Goal: Obtain resource: Obtain resource

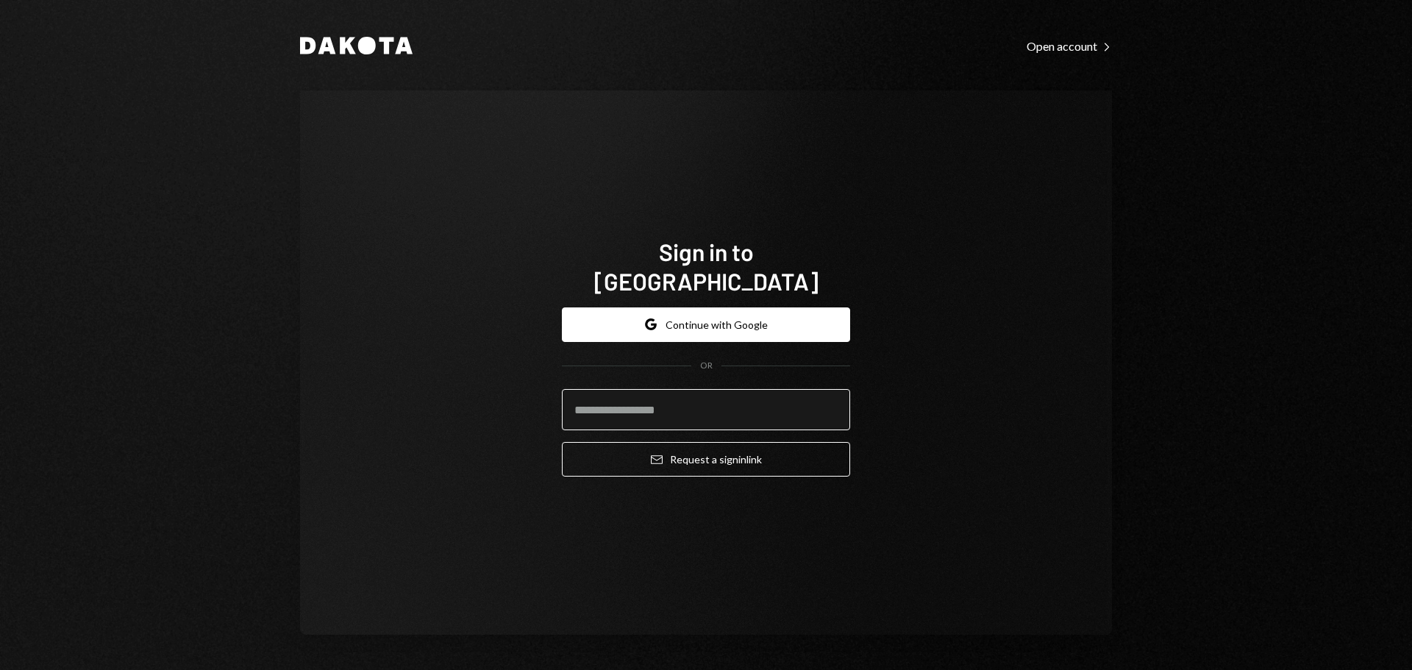
click at [661, 389] on input "email" at bounding box center [706, 409] width 288 height 41
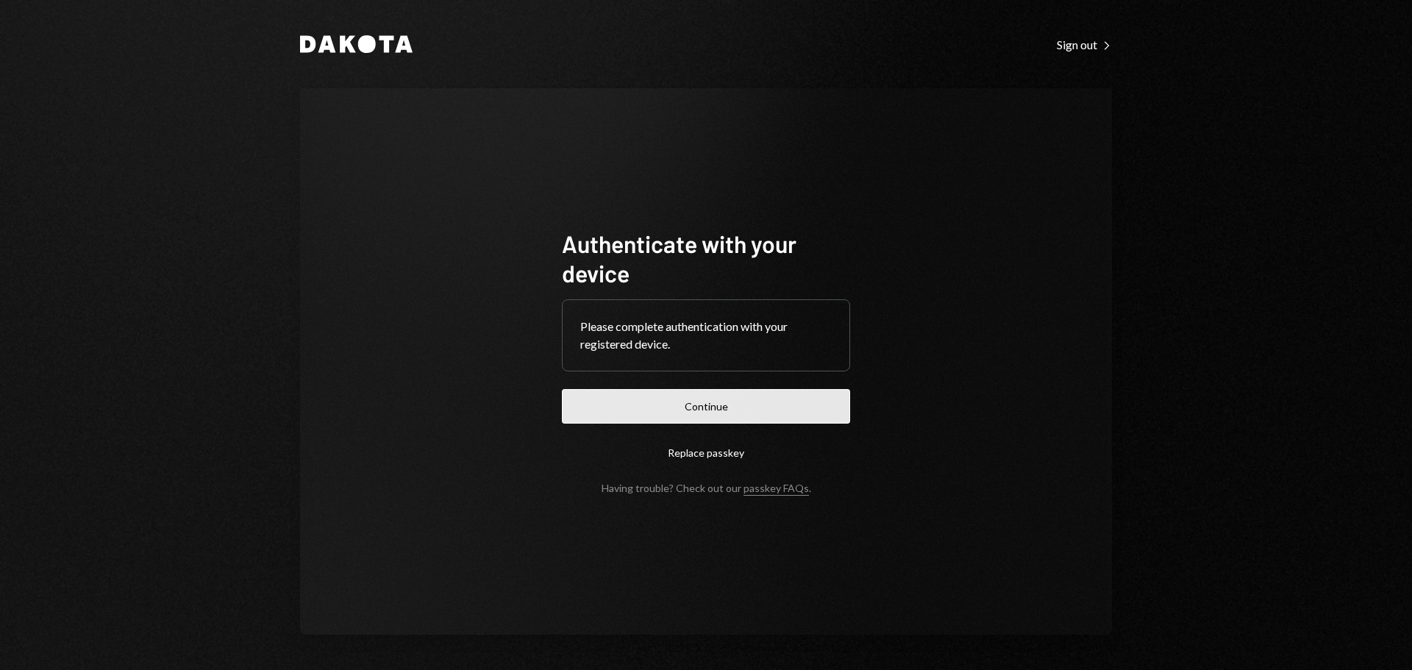
click at [642, 401] on button "Continue" at bounding box center [706, 406] width 288 height 35
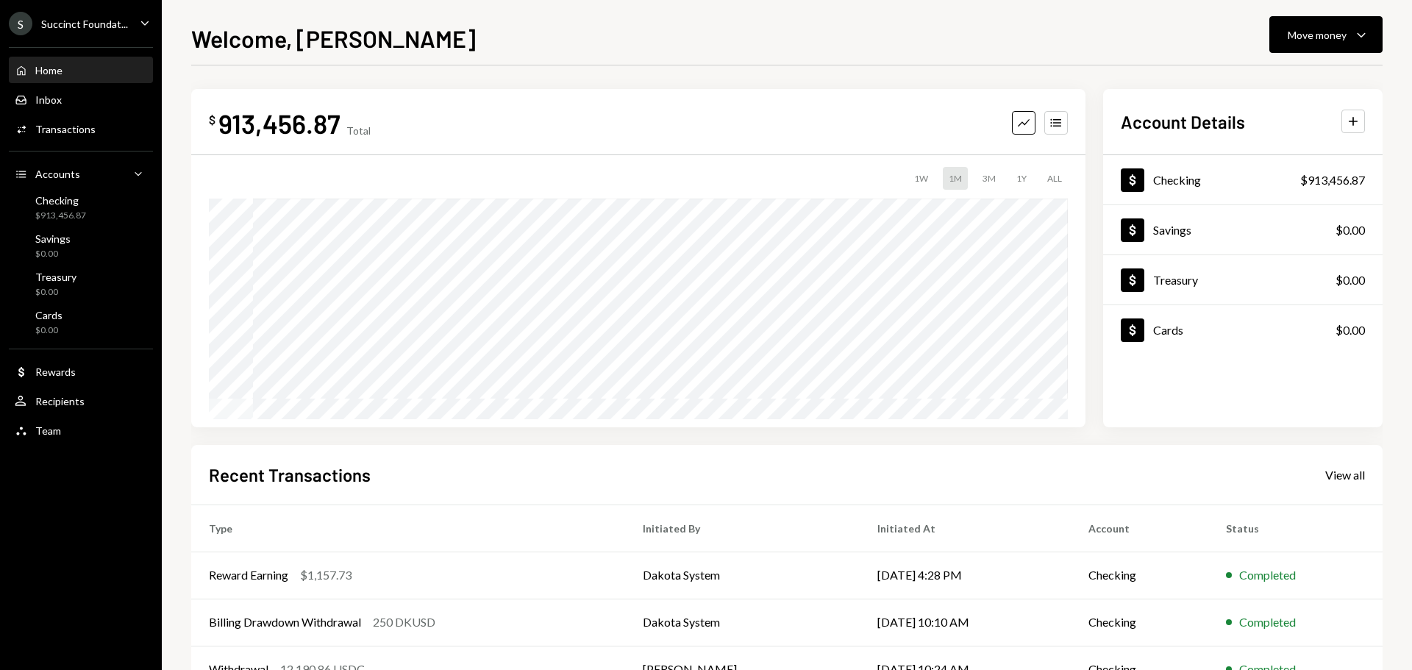
click at [83, 26] on div "Succinct Foundat..." at bounding box center [84, 24] width 87 height 12
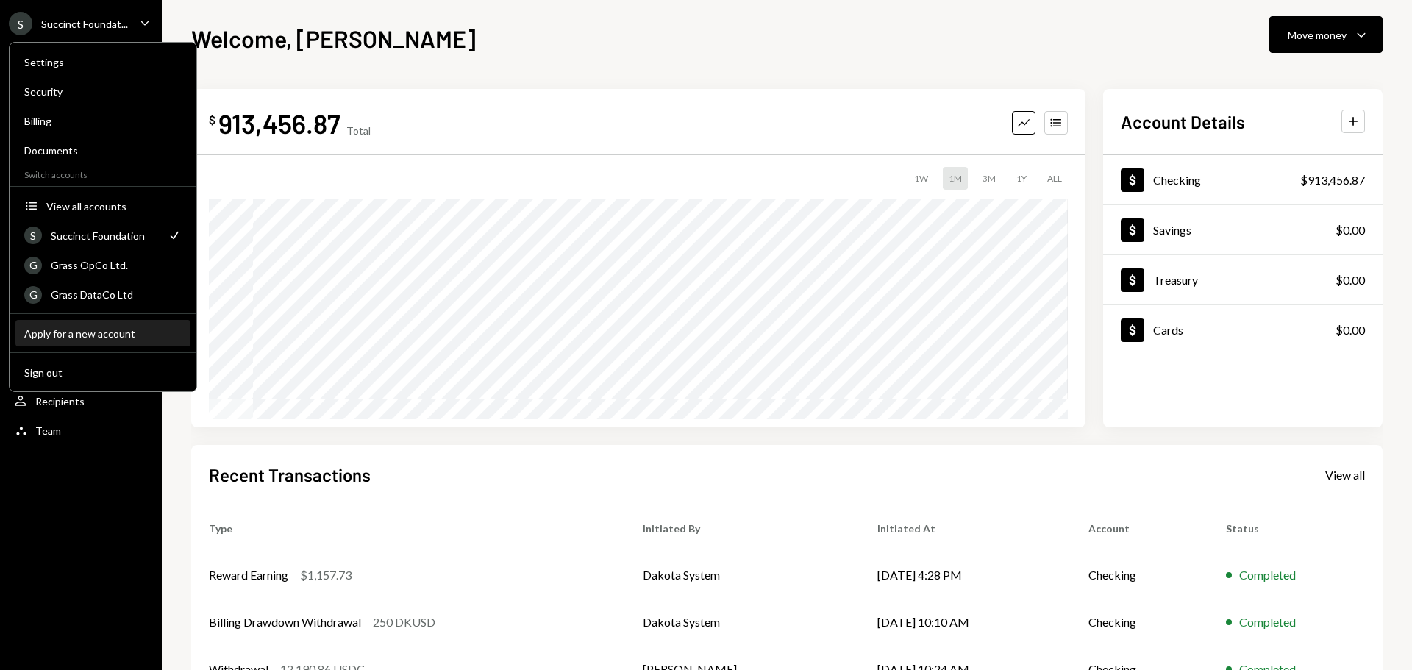
click at [71, 331] on div "Apply for a new account" at bounding box center [102, 333] width 157 height 12
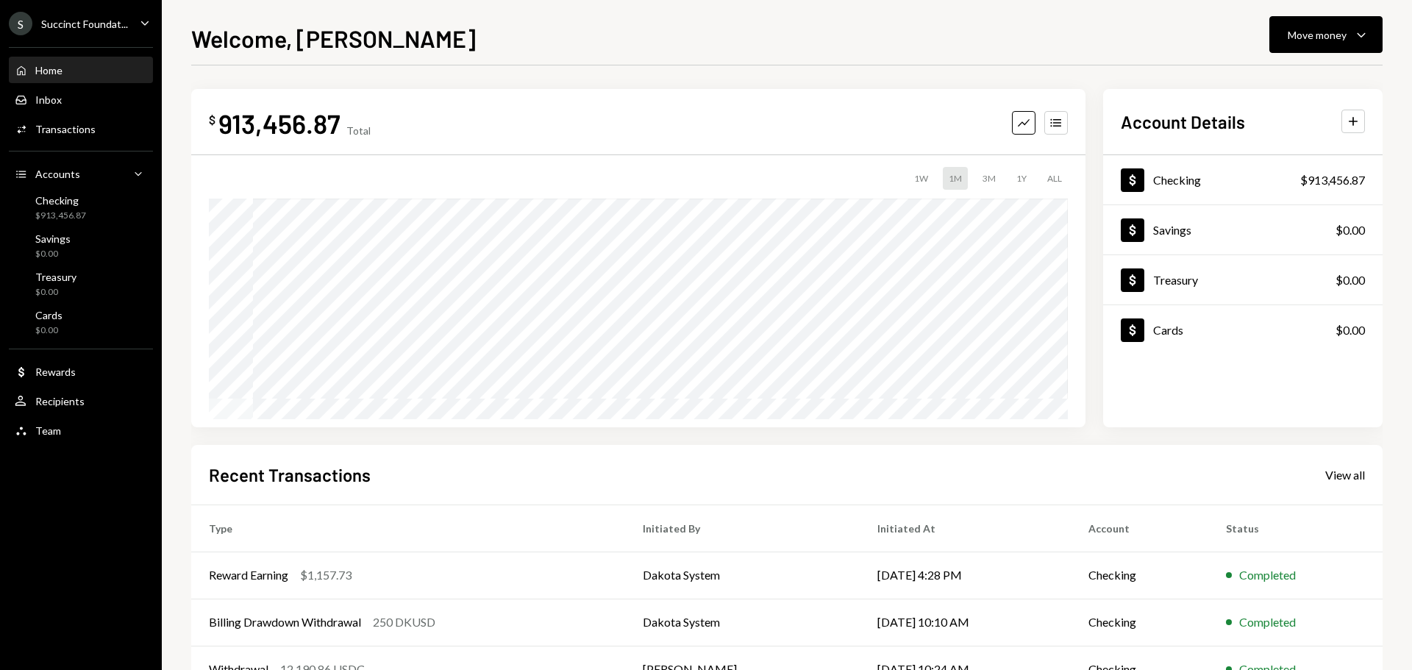
click at [90, 24] on div "Succinct Foundat..." at bounding box center [84, 24] width 87 height 12
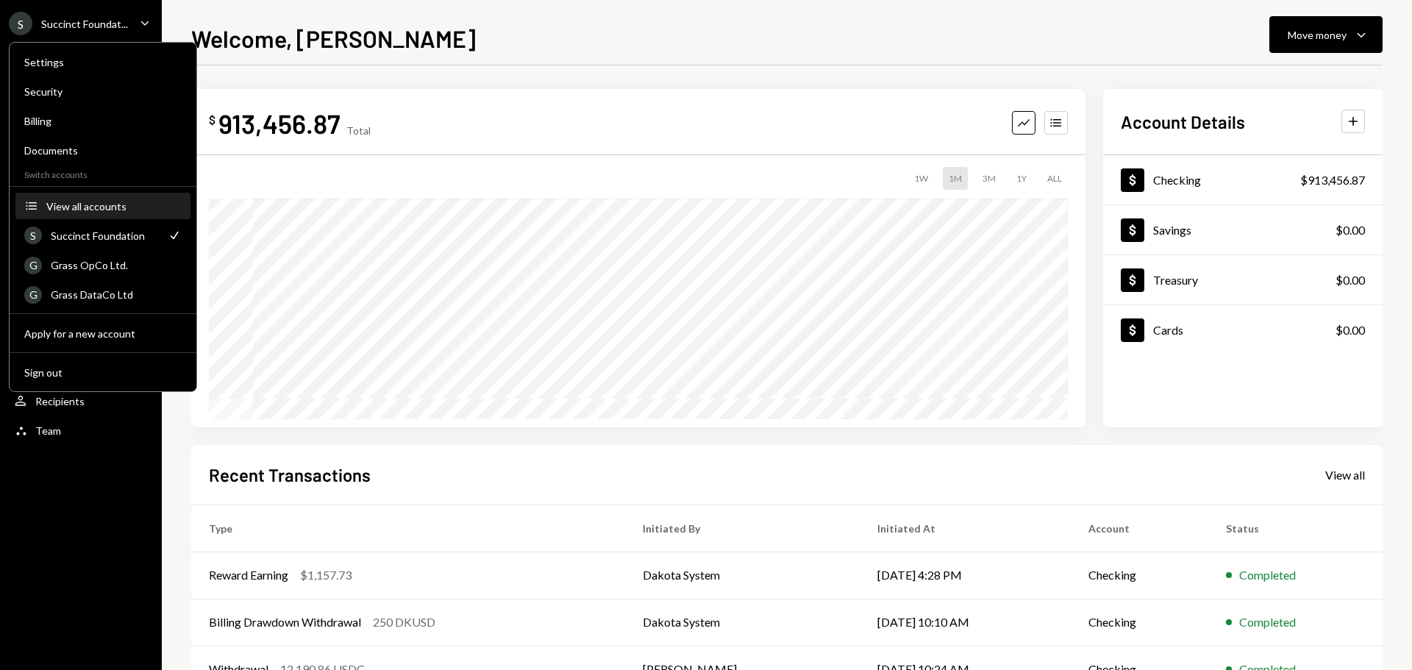
click at [90, 204] on div "View all accounts" at bounding box center [113, 206] width 135 height 12
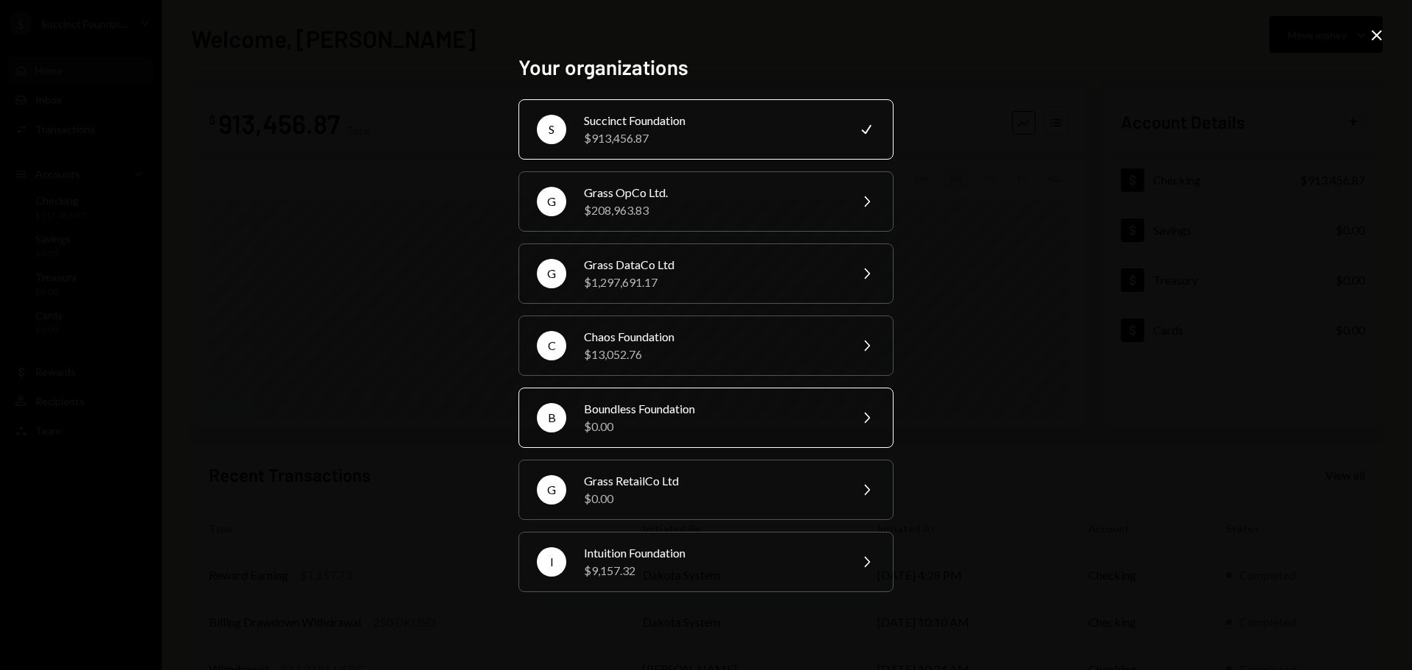
click at [660, 418] on div "$0.00" at bounding box center [712, 427] width 256 height 18
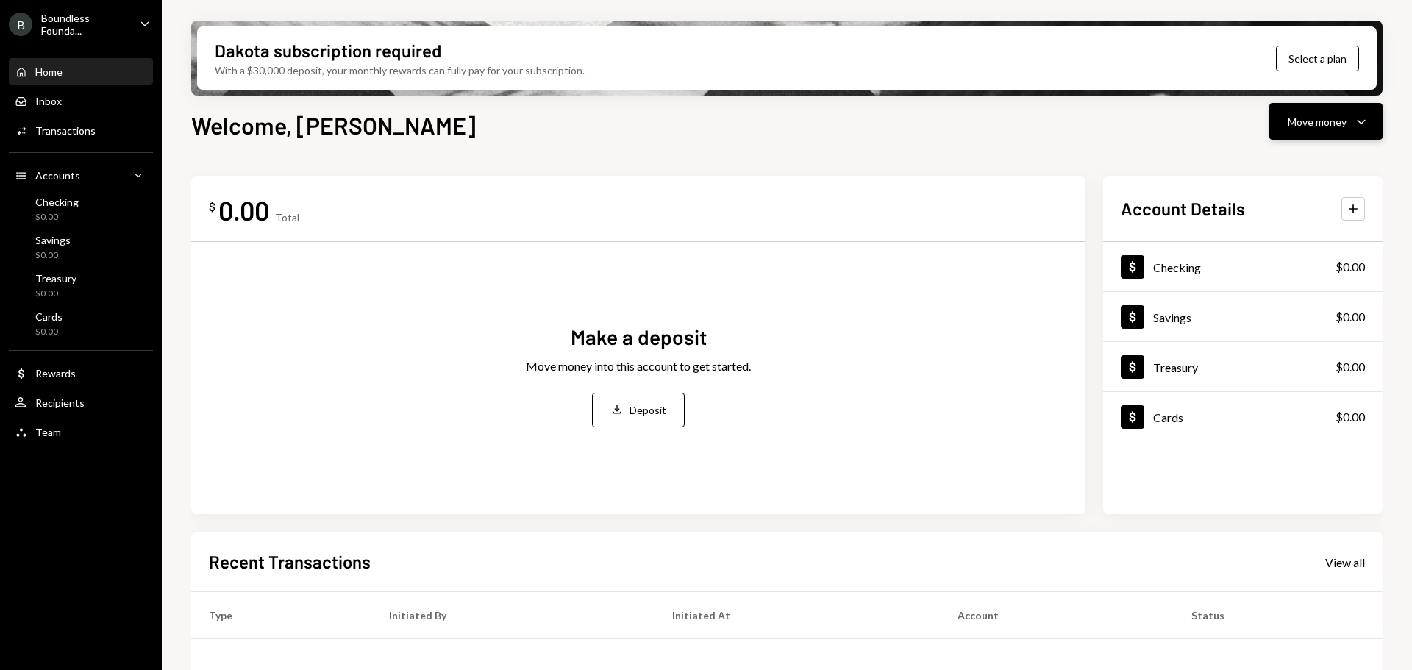
click at [1315, 118] on div "Move money" at bounding box center [1316, 121] width 59 height 15
click at [1287, 233] on div "Deposit" at bounding box center [1313, 231] width 107 height 15
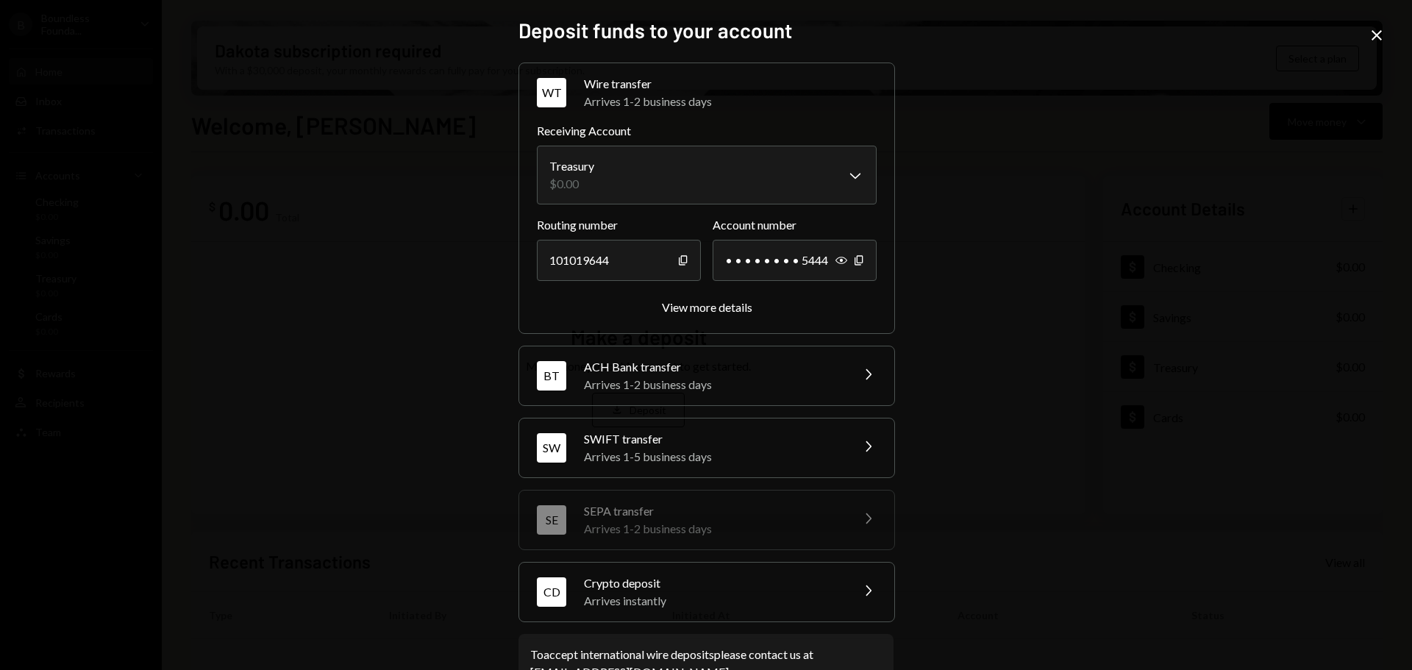
scroll to position [46, 0]
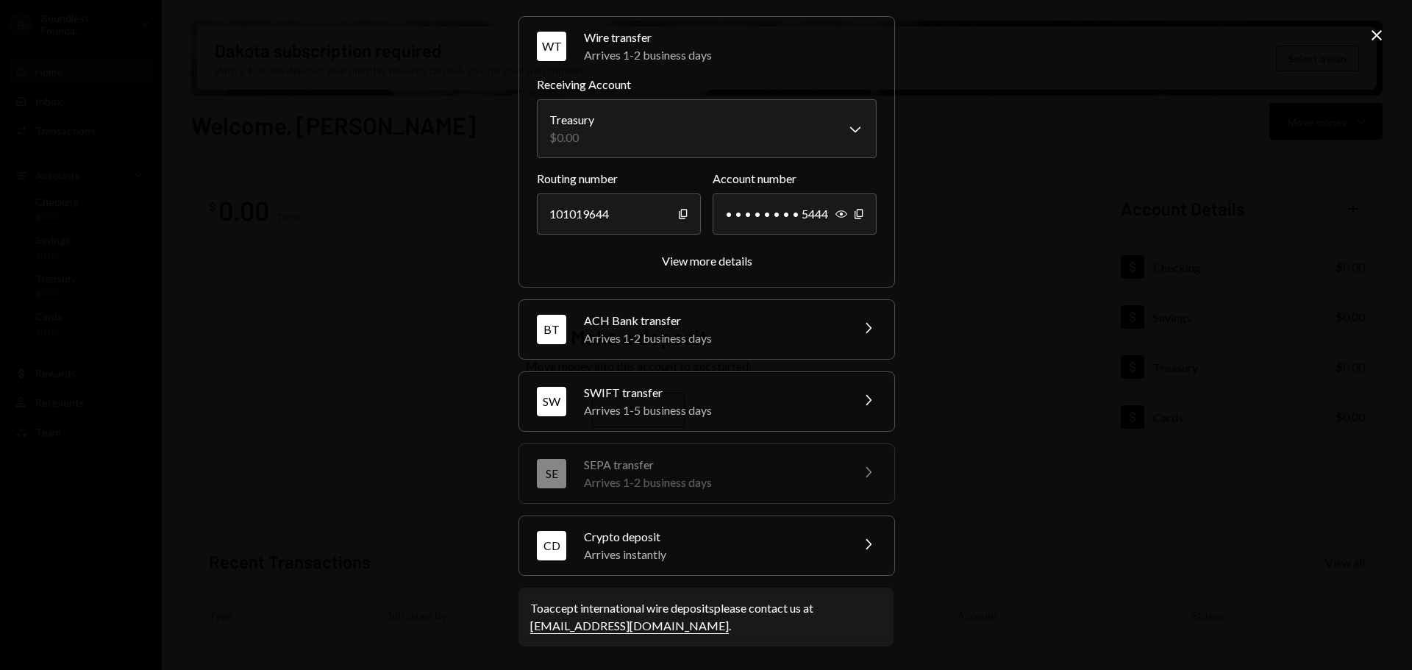
click at [650, 403] on div "Arrives 1-5 business days" at bounding box center [712, 410] width 257 height 18
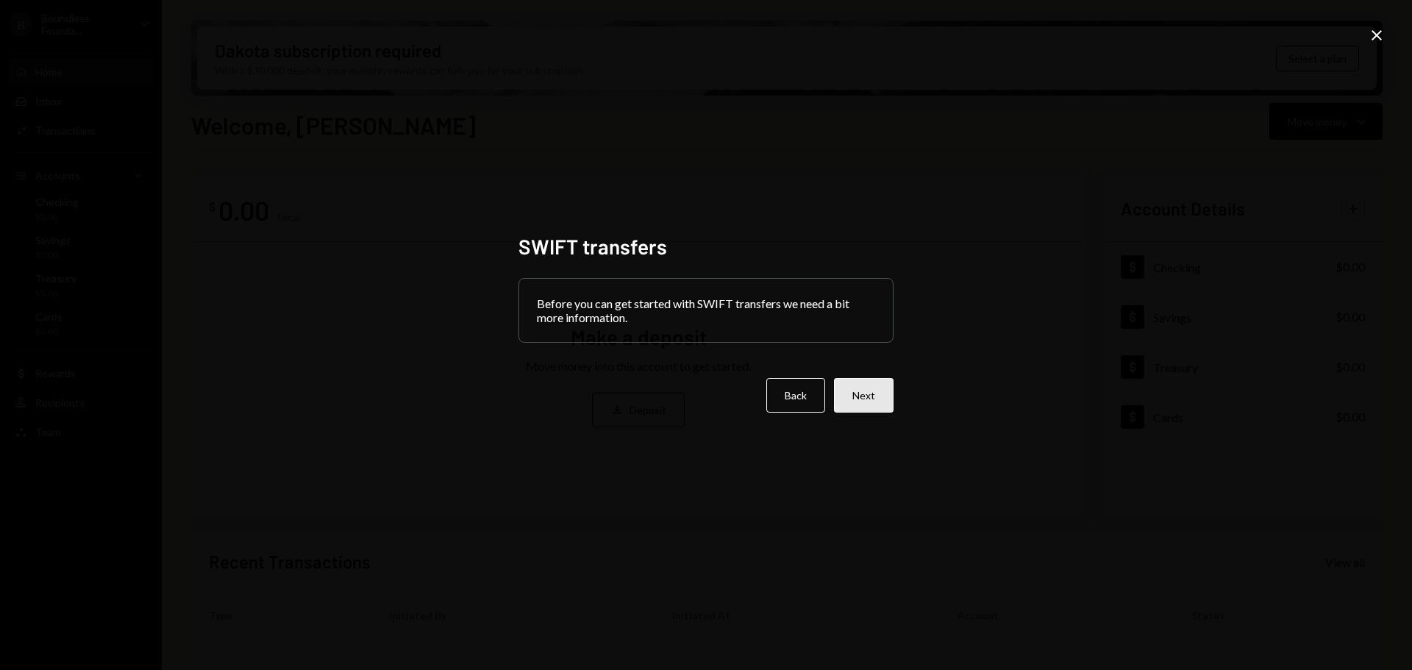
click at [864, 398] on button "Next" at bounding box center [864, 395] width 60 height 35
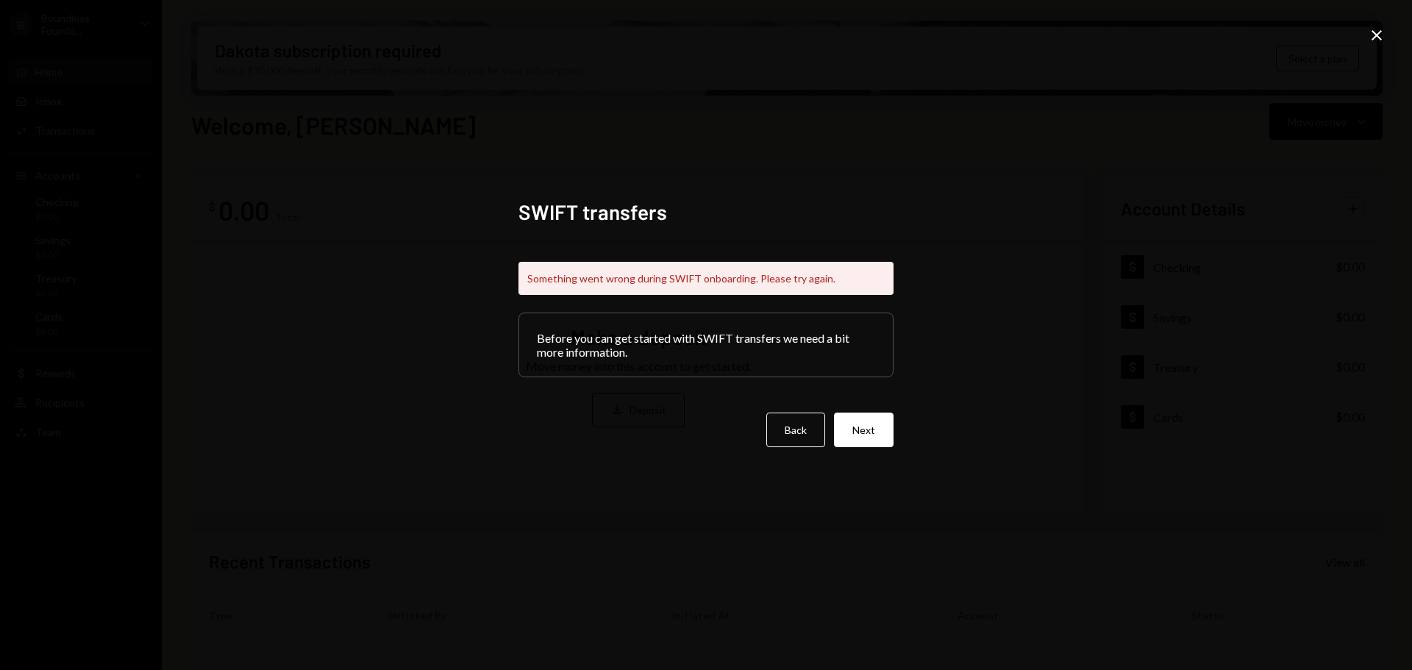
click at [1379, 29] on icon "Close" at bounding box center [1377, 35] width 18 height 18
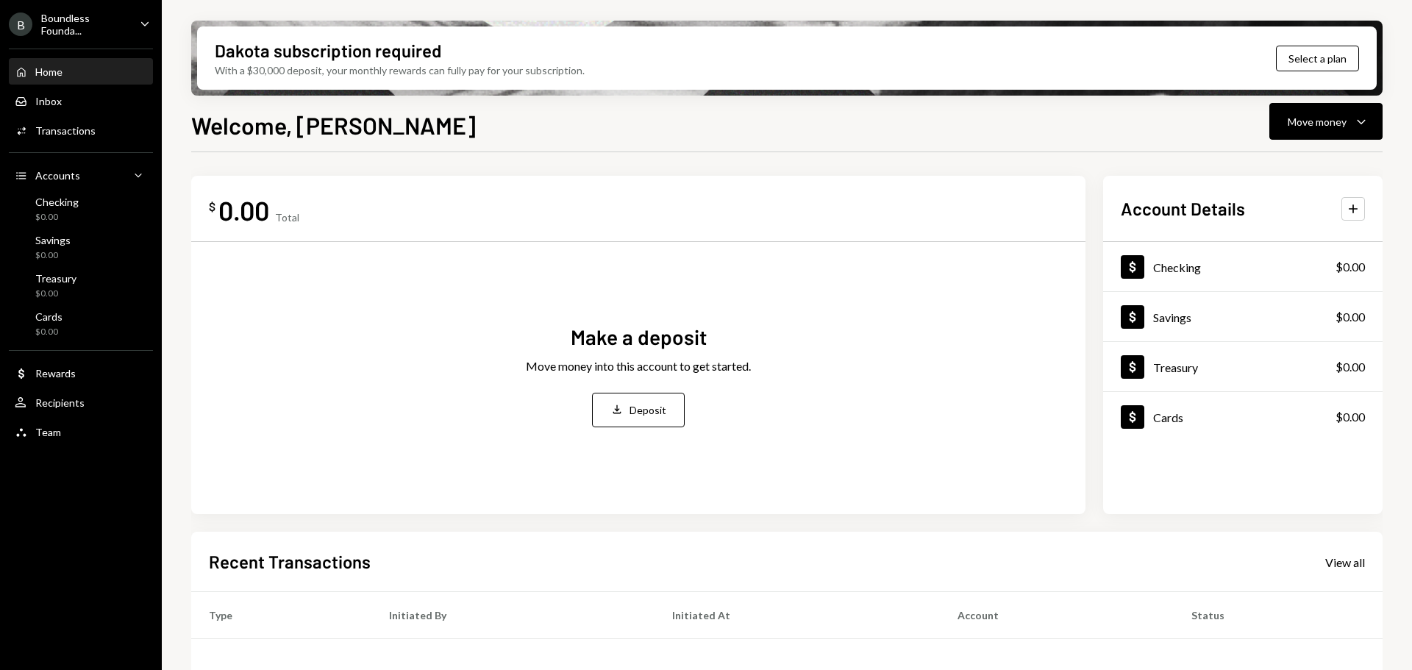
click at [1315, 145] on div "Welcome, [PERSON_NAME] Move money Caret Down $ 0.00 Total Make a deposit Move m…" at bounding box center [786, 431] width 1191 height 649
click at [1320, 138] on button "Move money Caret Down" at bounding box center [1325, 121] width 113 height 37
click at [1281, 233] on div "Deposit" at bounding box center [1313, 231] width 107 height 15
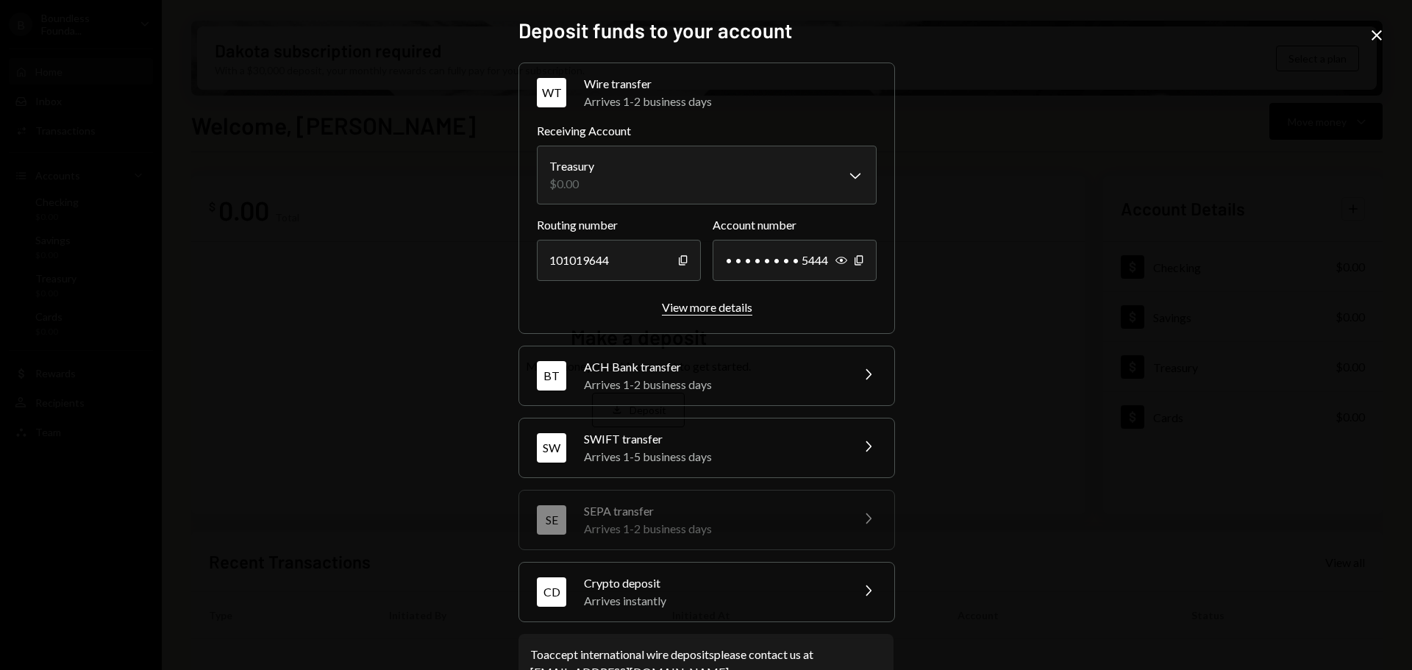
click at [698, 309] on div "View more details" at bounding box center [707, 307] width 90 height 14
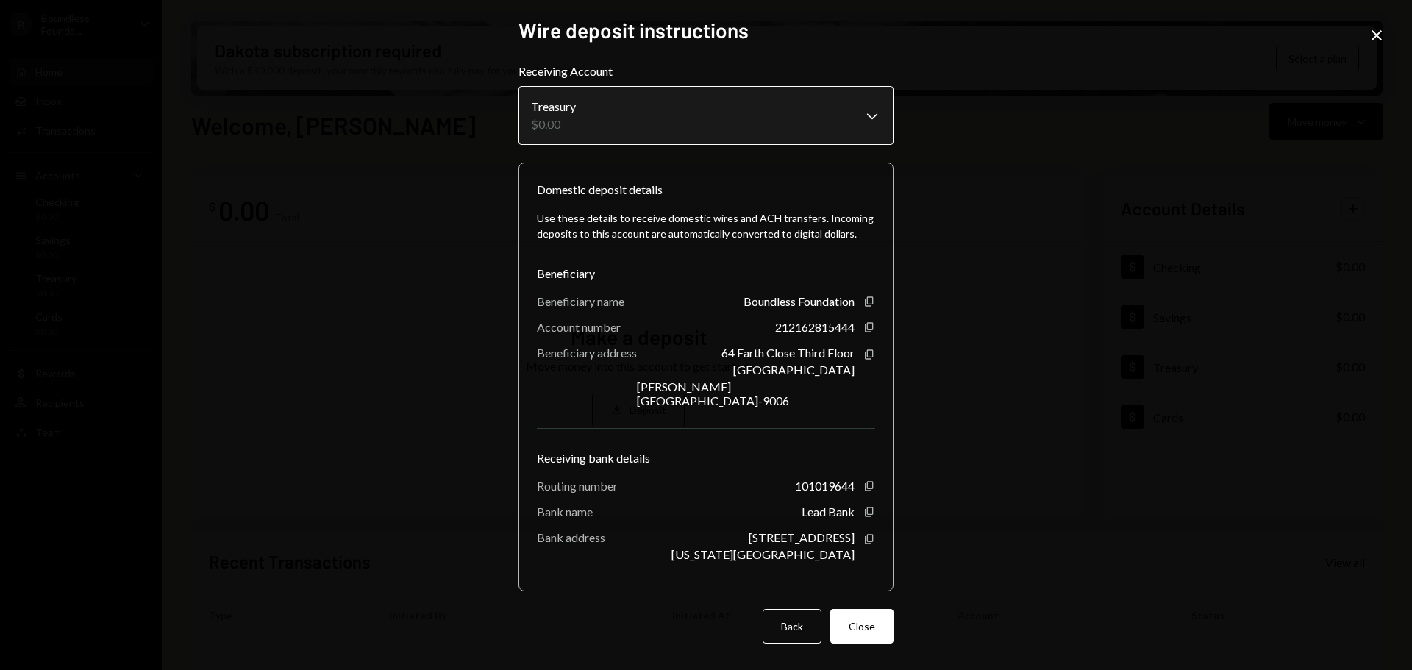
click at [655, 120] on body "**********" at bounding box center [706, 335] width 1412 height 670
click at [587, 121] on body "**********" at bounding box center [706, 335] width 1412 height 670
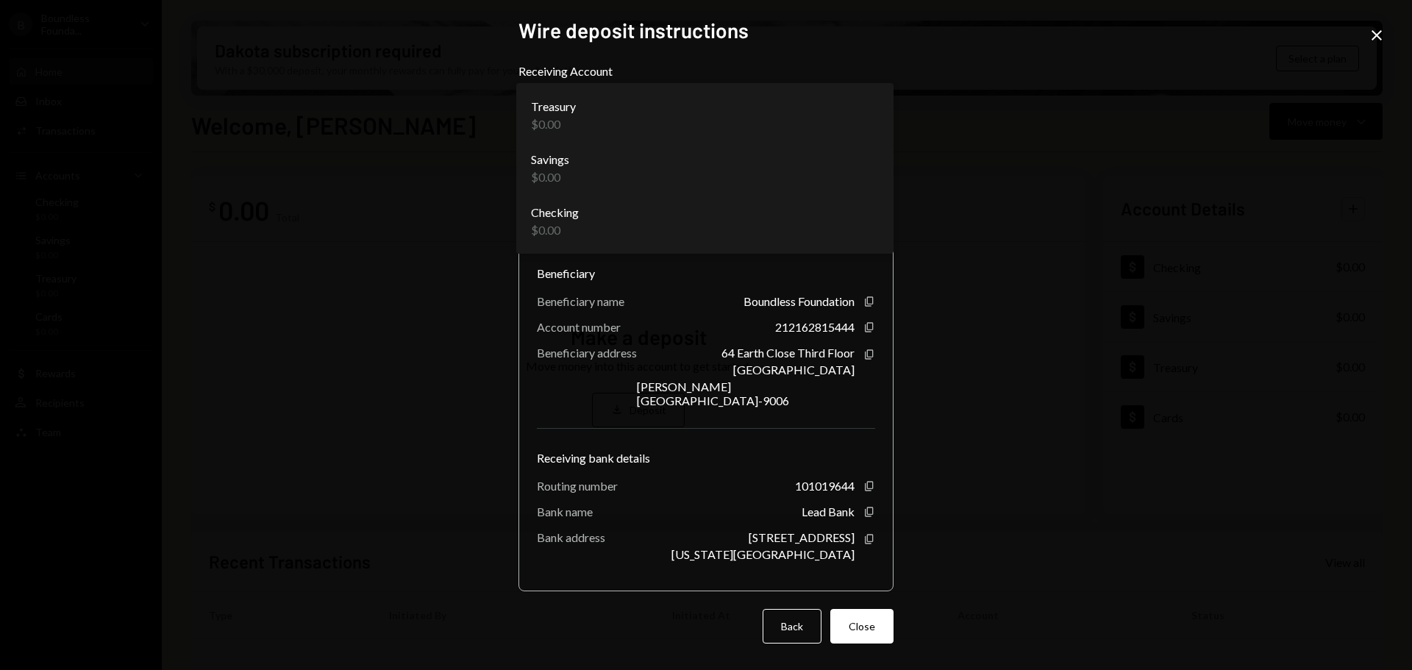
click at [1122, 110] on div "**********" at bounding box center [706, 335] width 1412 height 670
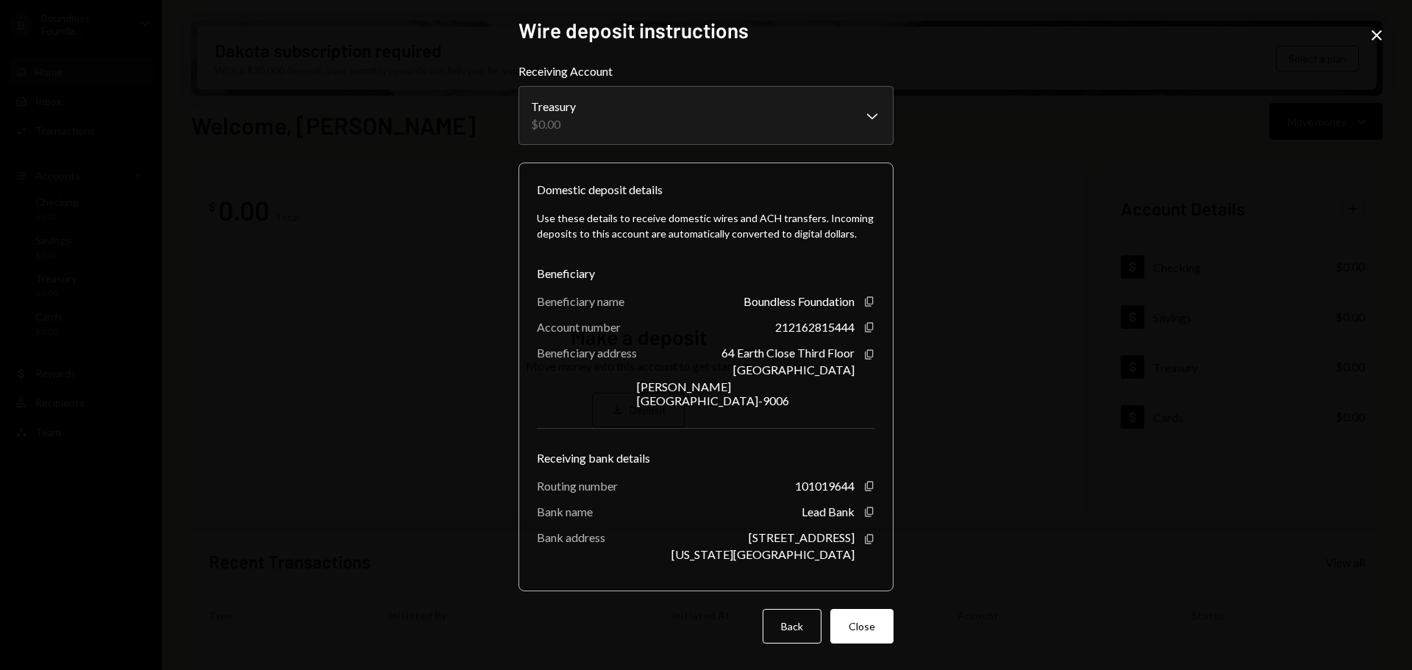
click at [1379, 33] on icon at bounding box center [1376, 35] width 10 height 10
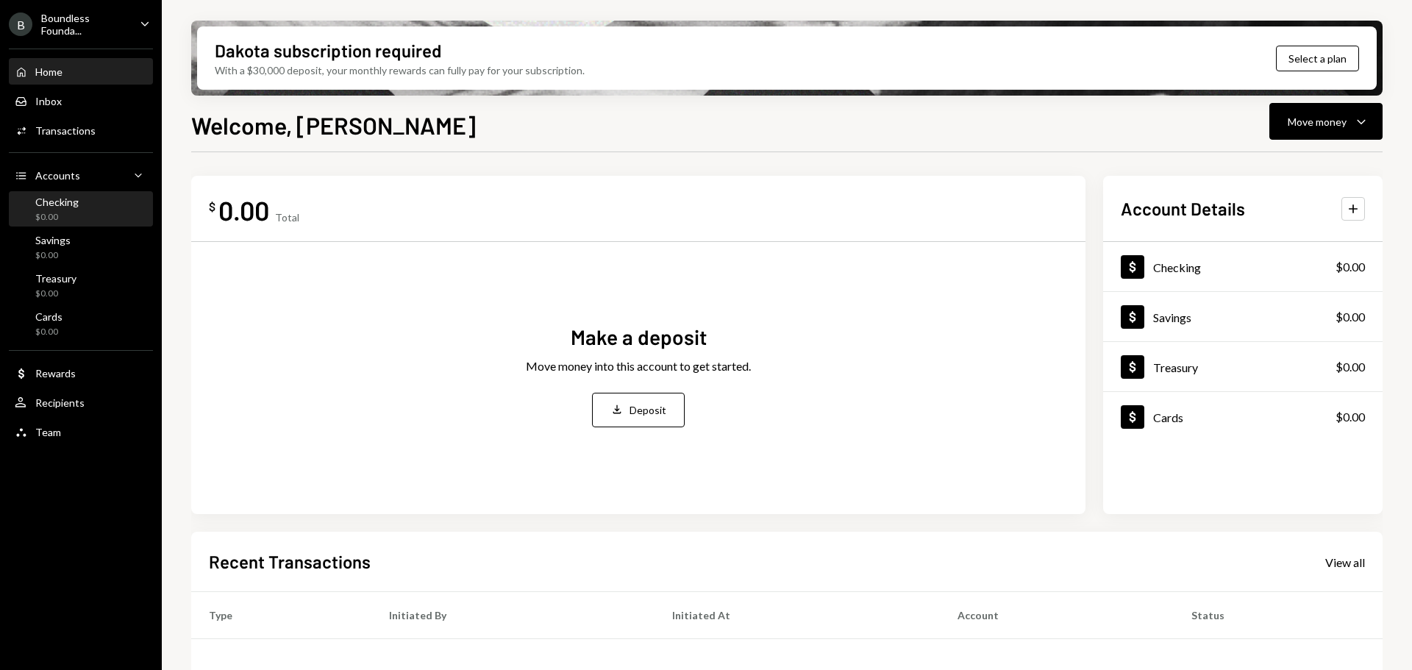
click at [57, 210] on div "Checking $0.00" at bounding box center [56, 210] width 43 height 28
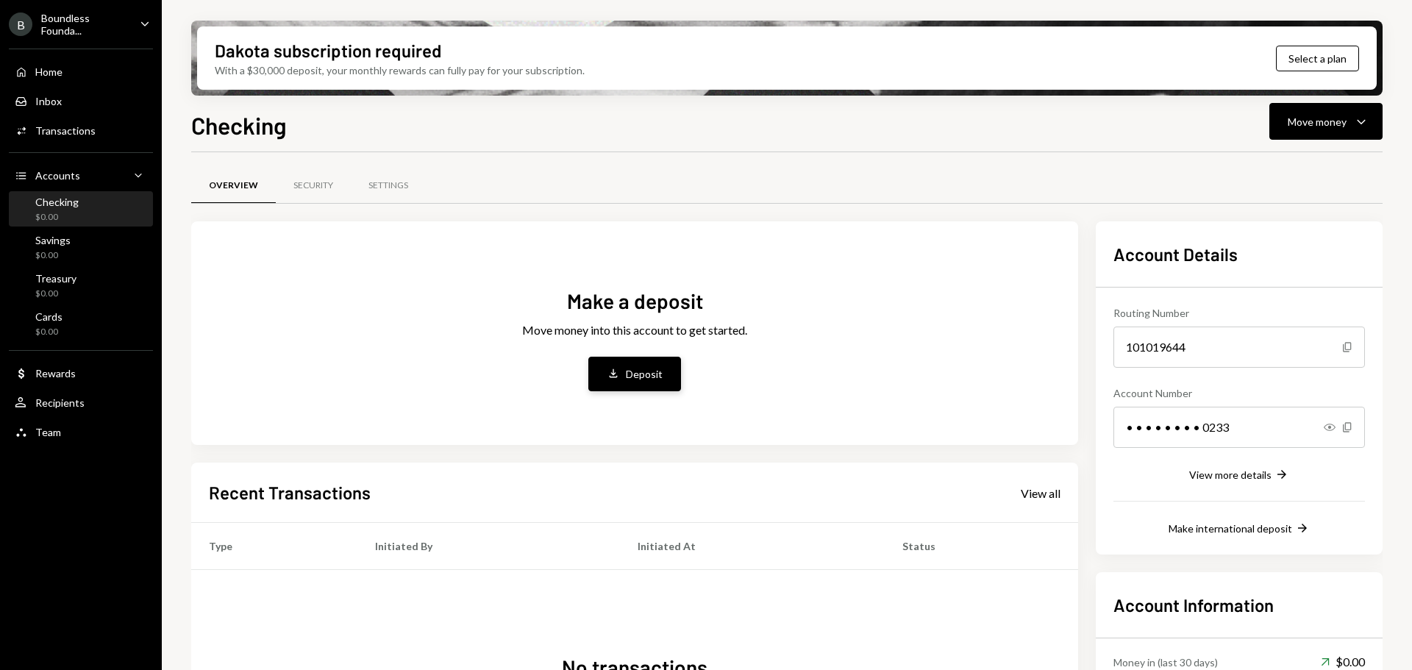
click at [626, 384] on button "Deposit Deposit" at bounding box center [634, 374] width 93 height 35
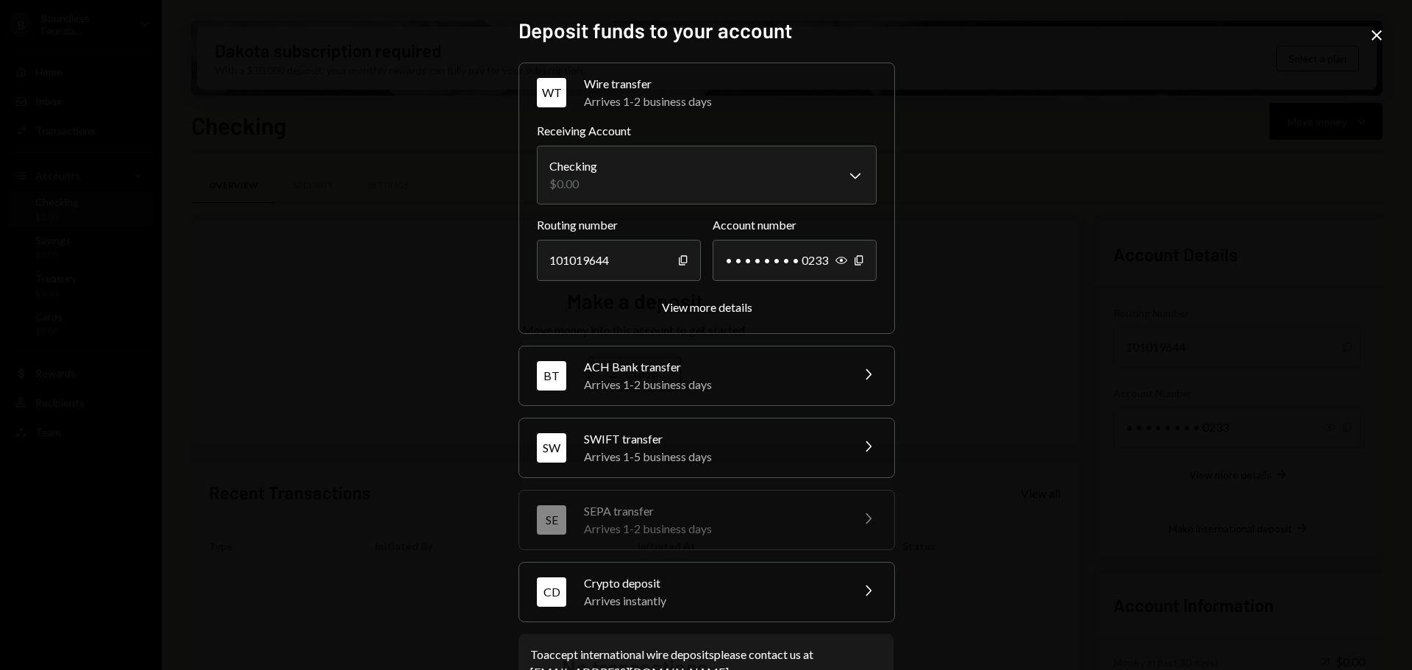
click at [682, 383] on div "Arrives 1-2 business days" at bounding box center [712, 385] width 257 height 18
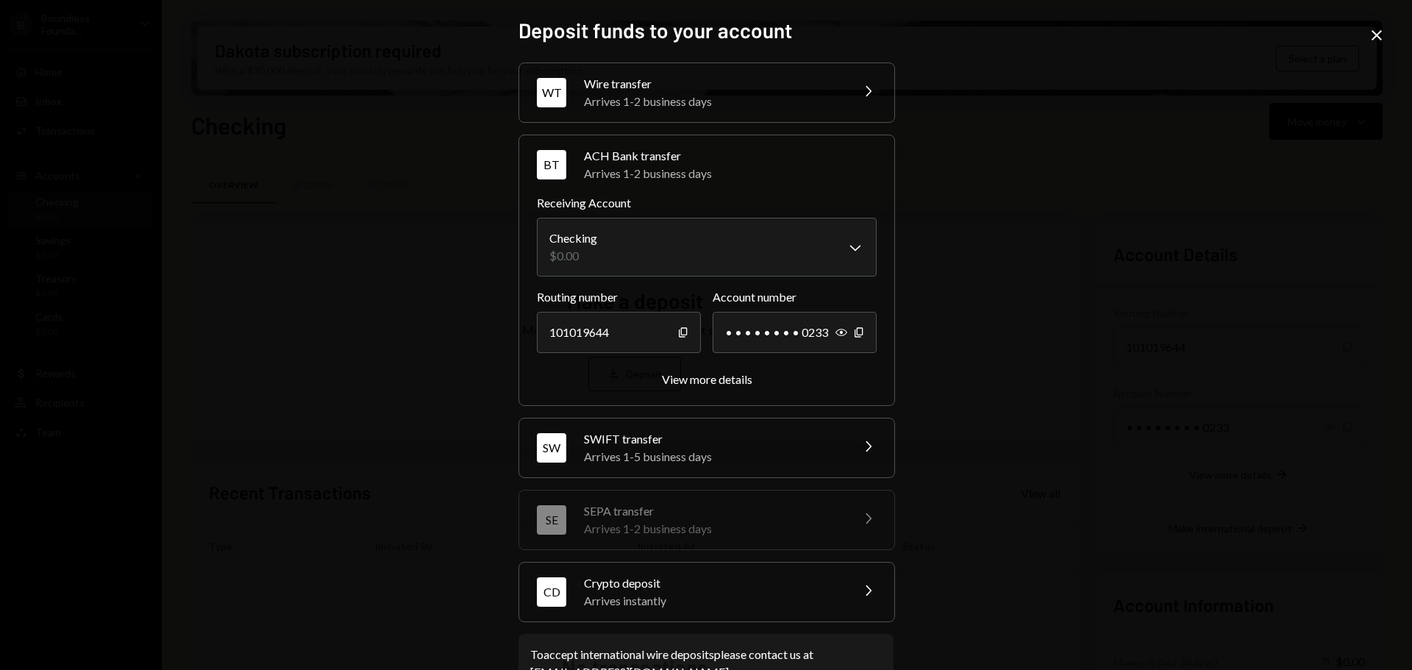
click at [668, 442] on div "SWIFT transfer" at bounding box center [712, 439] width 257 height 18
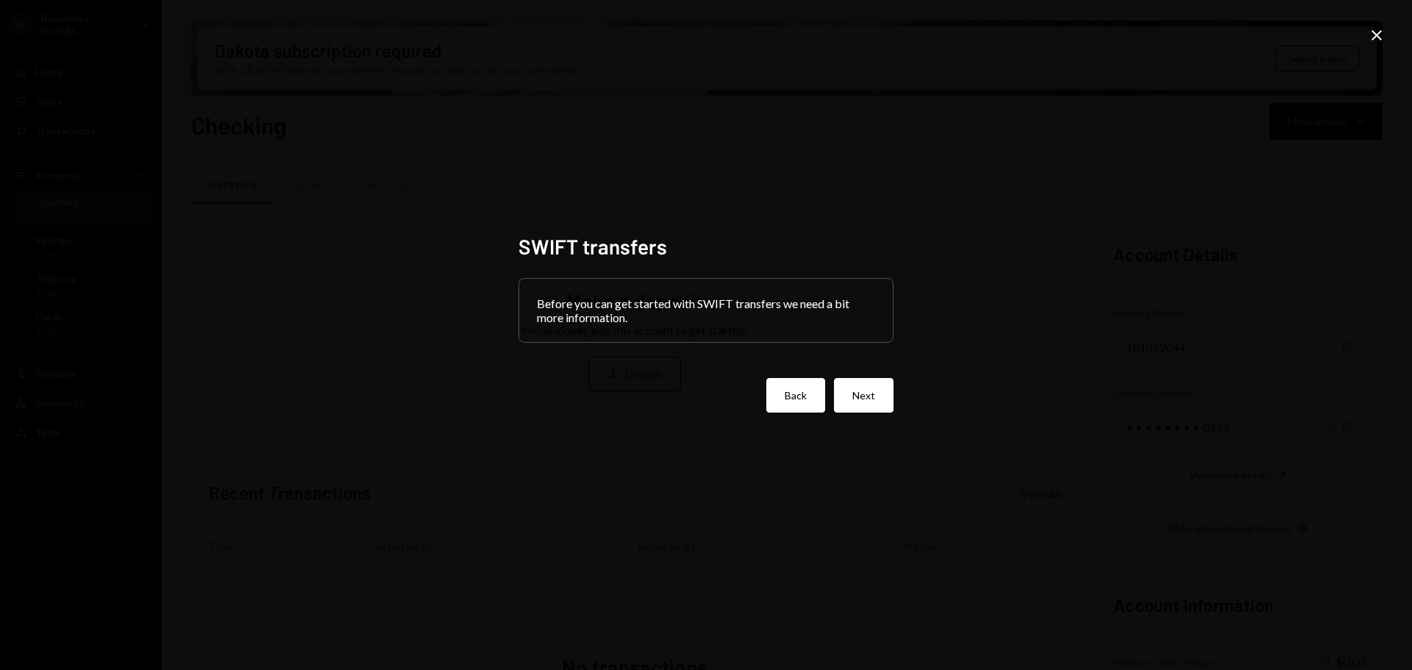
click at [807, 404] on button "Back" at bounding box center [795, 395] width 59 height 35
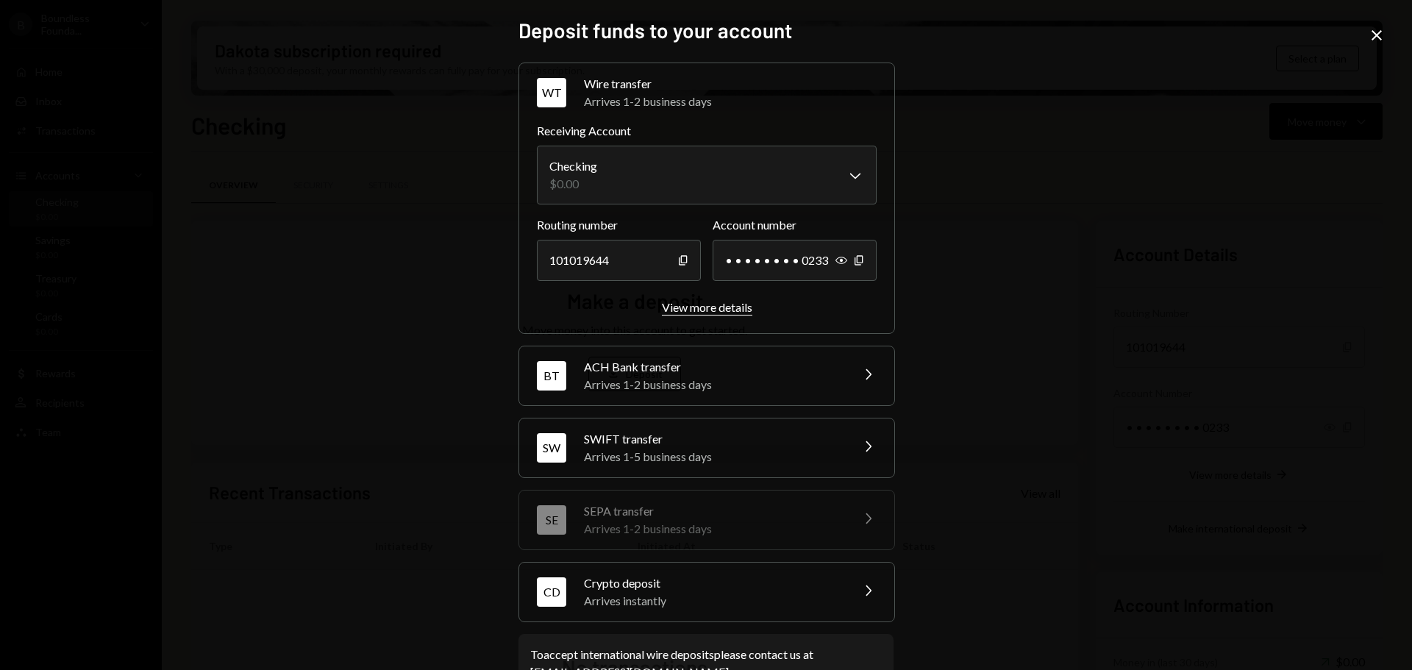
click at [721, 310] on div "View more details" at bounding box center [707, 307] width 90 height 14
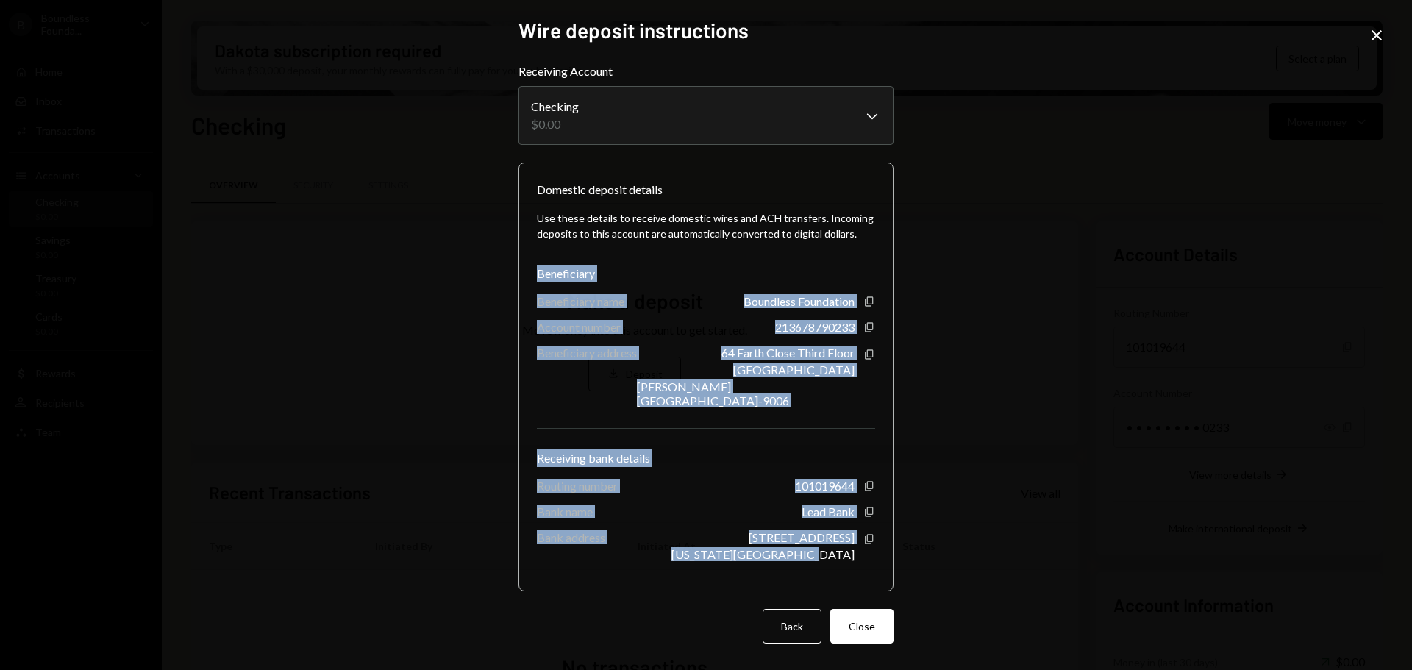
drag, startPoint x: 862, startPoint y: 544, endPoint x: 530, endPoint y: 272, distance: 428.9
click at [530, 272] on div "Domestic deposit details Use these details to receive domestic wires and ACH tr…" at bounding box center [705, 376] width 375 height 429
copy div "Beneficiary Beneficiary name Boundless Foundation Copy Account number 213678790…"
click at [1063, 257] on div "**********" at bounding box center [706, 335] width 1412 height 670
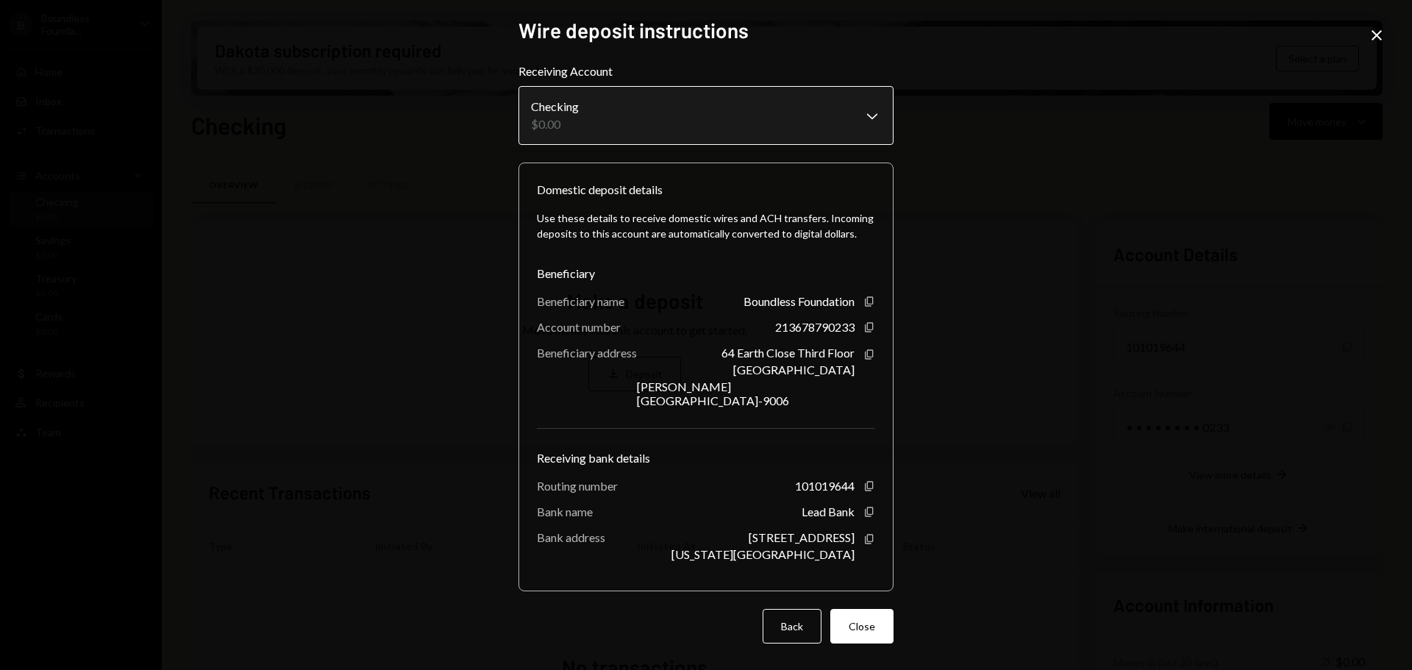
click at [723, 112] on body "**********" at bounding box center [706, 335] width 1412 height 670
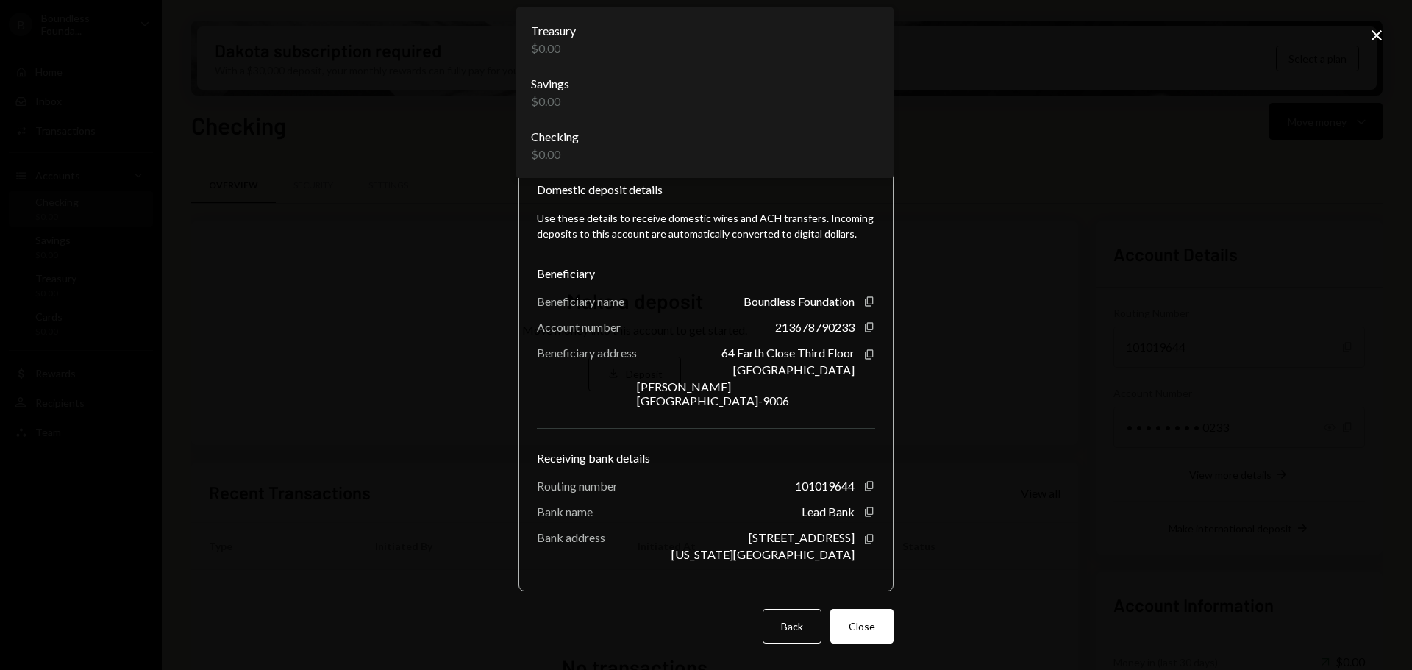
click at [1168, 87] on div "**********" at bounding box center [706, 335] width 1412 height 670
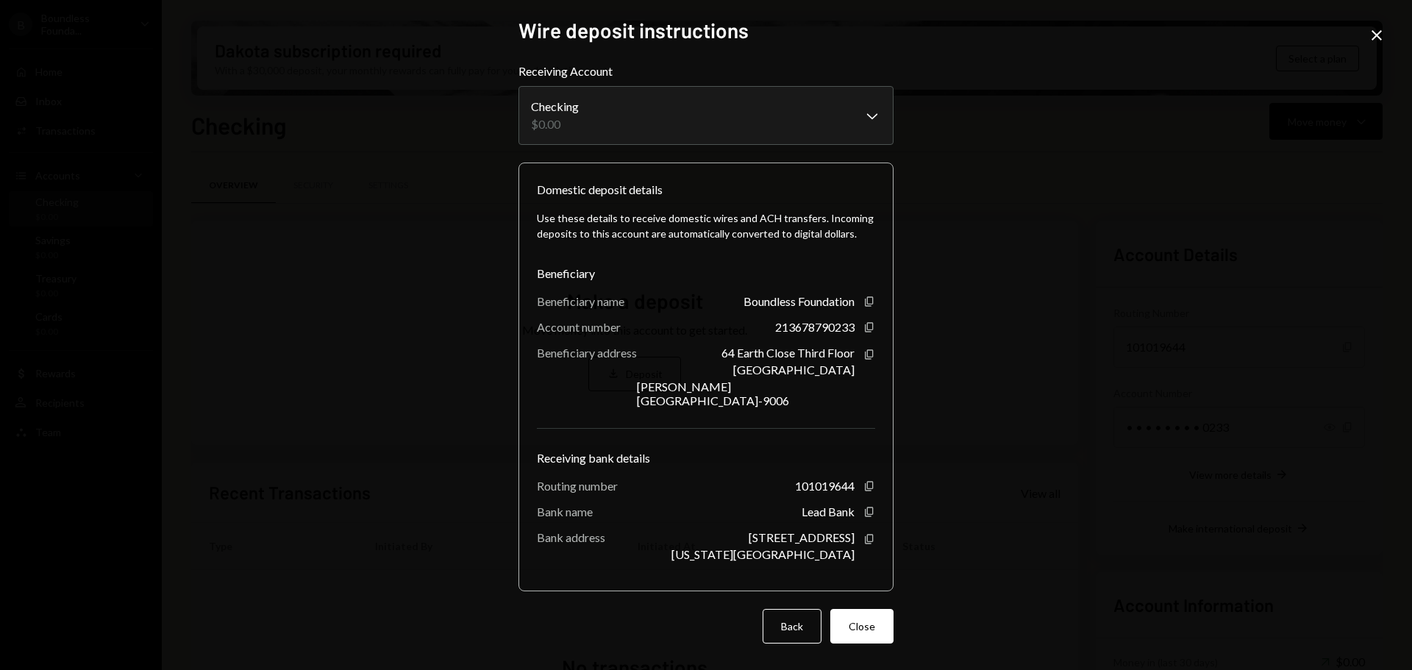
click at [604, 320] on div "Account number" at bounding box center [579, 327] width 84 height 14
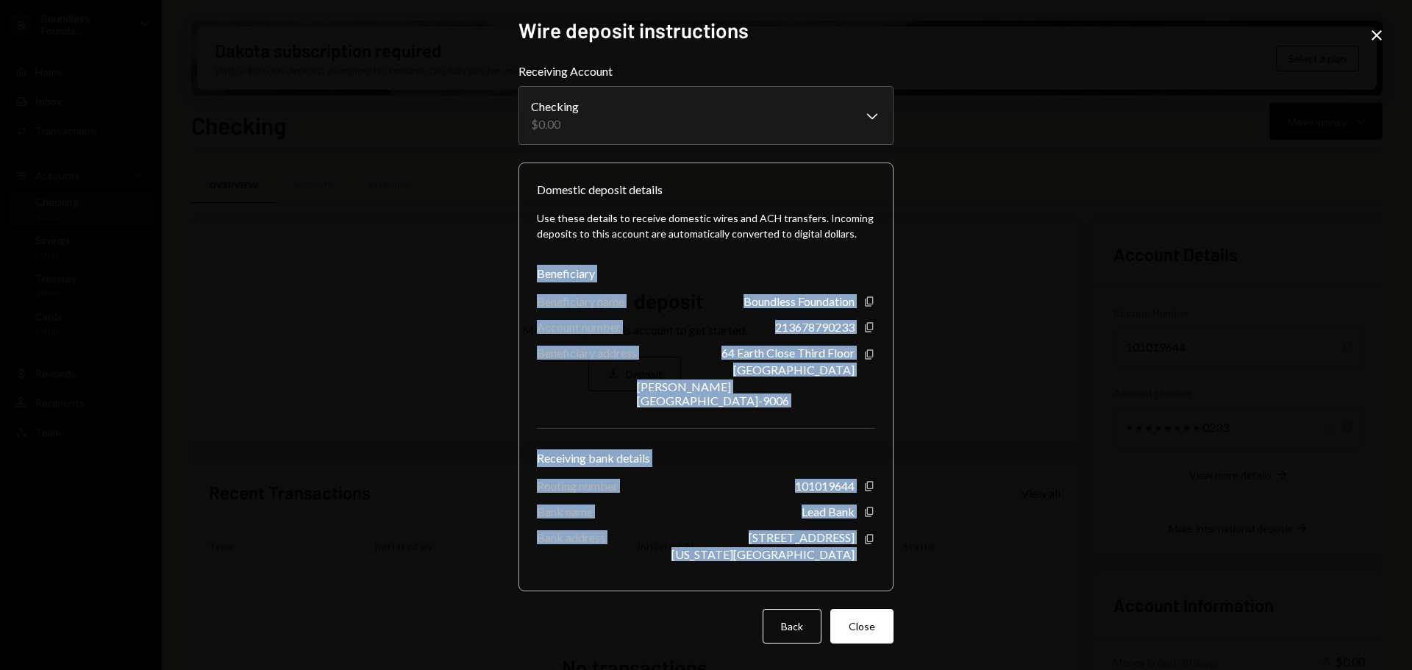
drag, startPoint x: 536, startPoint y: 271, endPoint x: 879, endPoint y: 539, distance: 434.8
click at [879, 541] on div "Domestic deposit details Use these details to receive domestic wires and ACH tr…" at bounding box center [705, 376] width 375 height 429
copy div "Beneficiary Beneficiary name Boundless Foundation Copy Account number 213678790…"
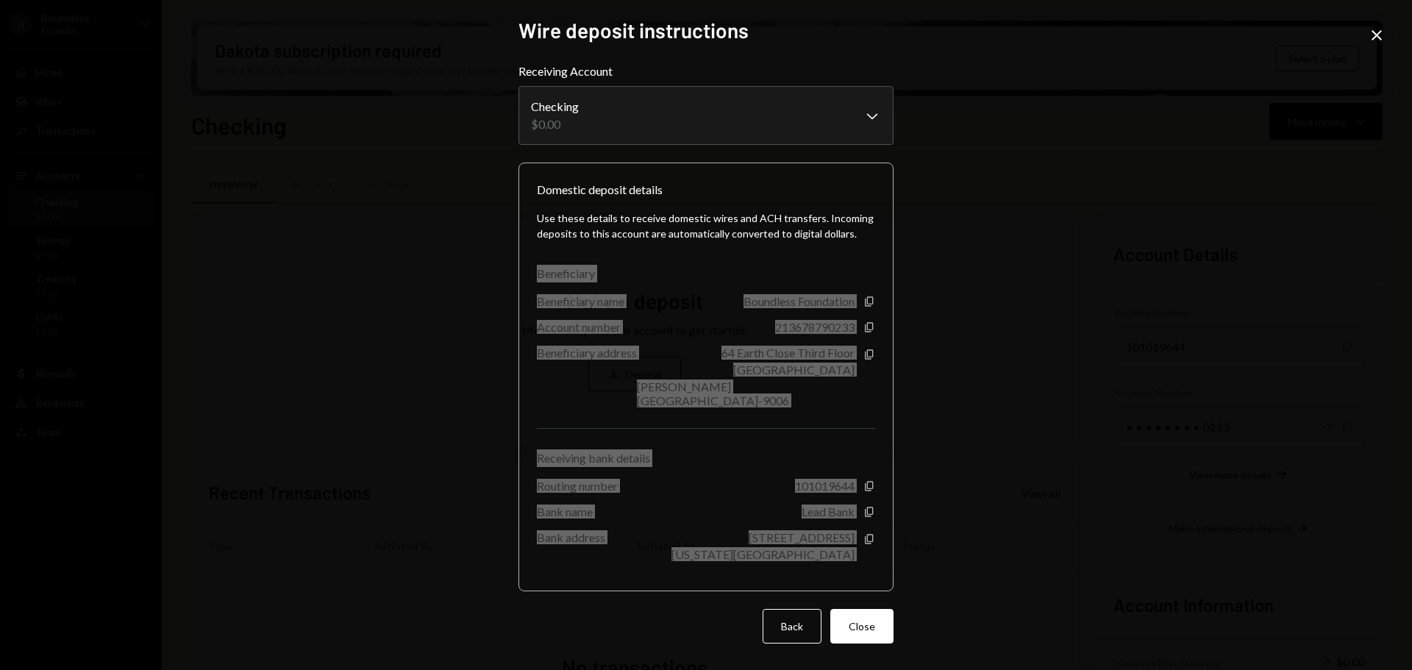
click at [351, 278] on div "**********" at bounding box center [706, 335] width 1412 height 670
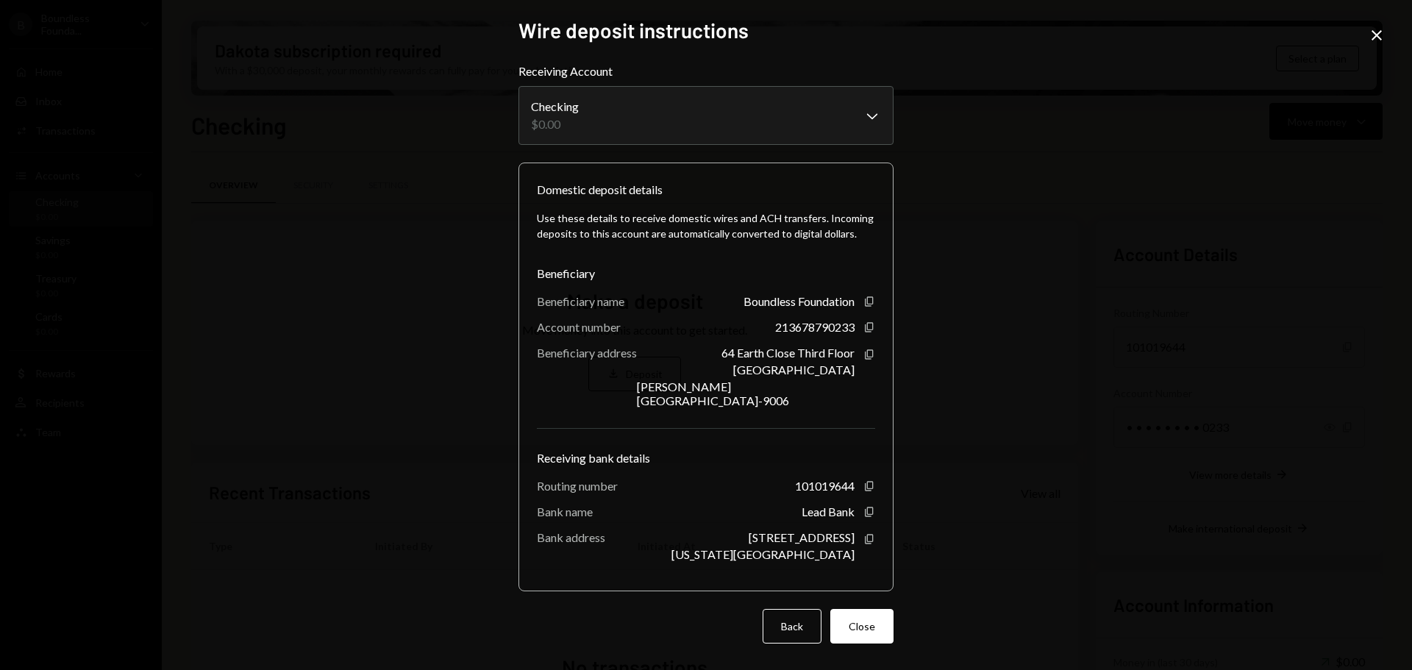
click at [304, 282] on div "**********" at bounding box center [706, 335] width 1412 height 670
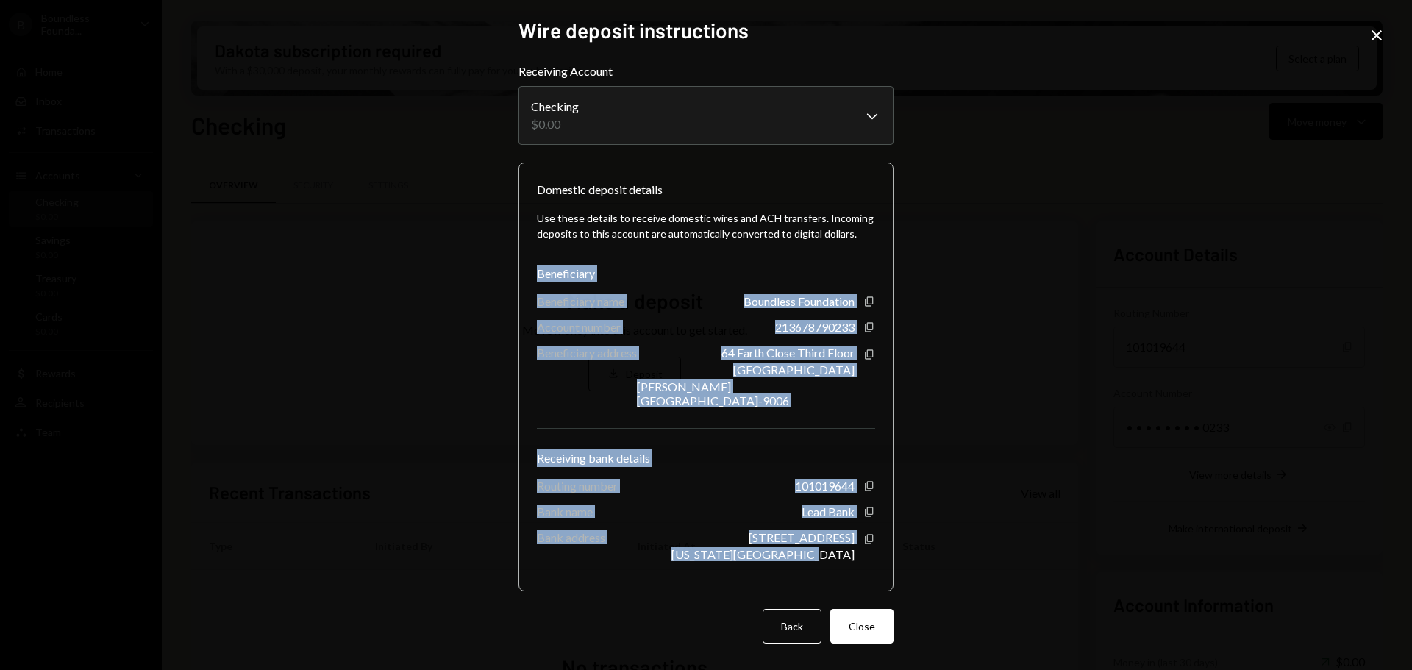
drag, startPoint x: 860, startPoint y: 551, endPoint x: 537, endPoint y: 274, distance: 426.0
click at [537, 274] on div "Use these details to receive domestic wires and ACH transfers. Incoming deposit…" at bounding box center [706, 386] width 338 height 374
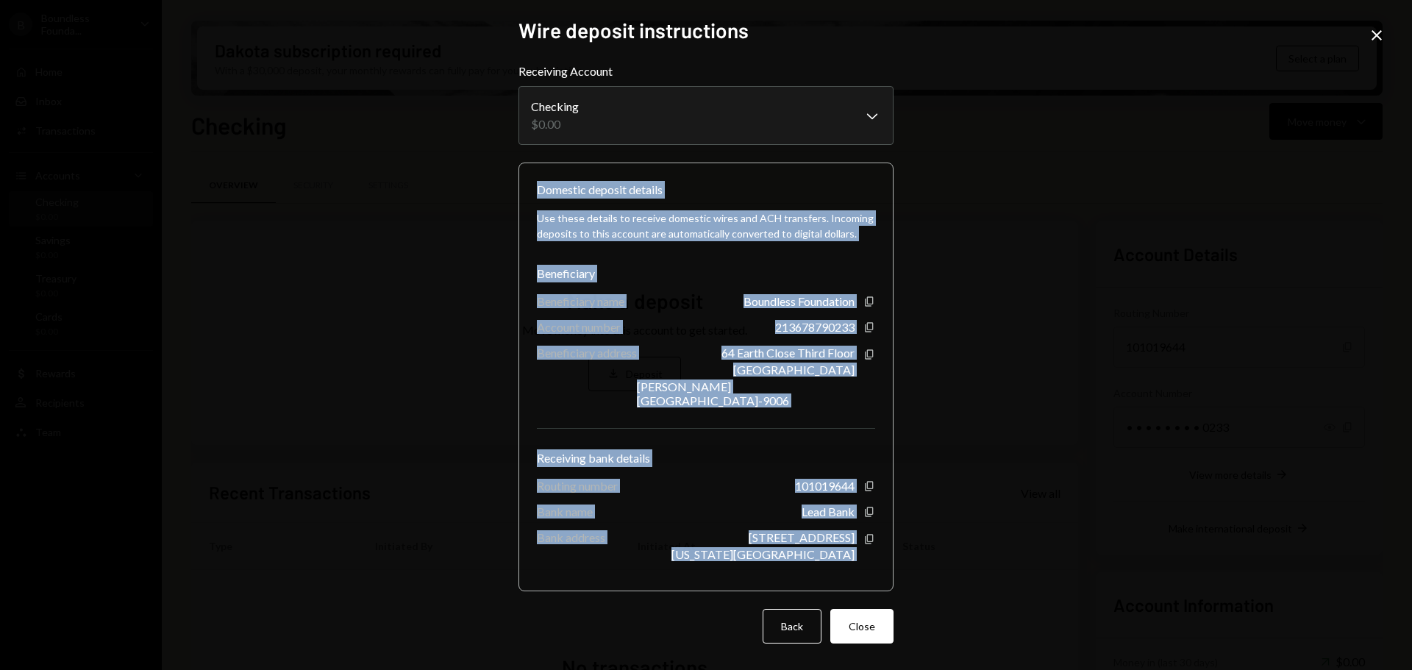
drag, startPoint x: 539, startPoint y: 189, endPoint x: 891, endPoint y: 529, distance: 489.8
click at [891, 529] on div "Domestic deposit details Use these details to receive domestic wires and ACH tr…" at bounding box center [705, 376] width 375 height 429
copy div "Domestic deposit details Use these details to receive domestic wires and ACH tr…"
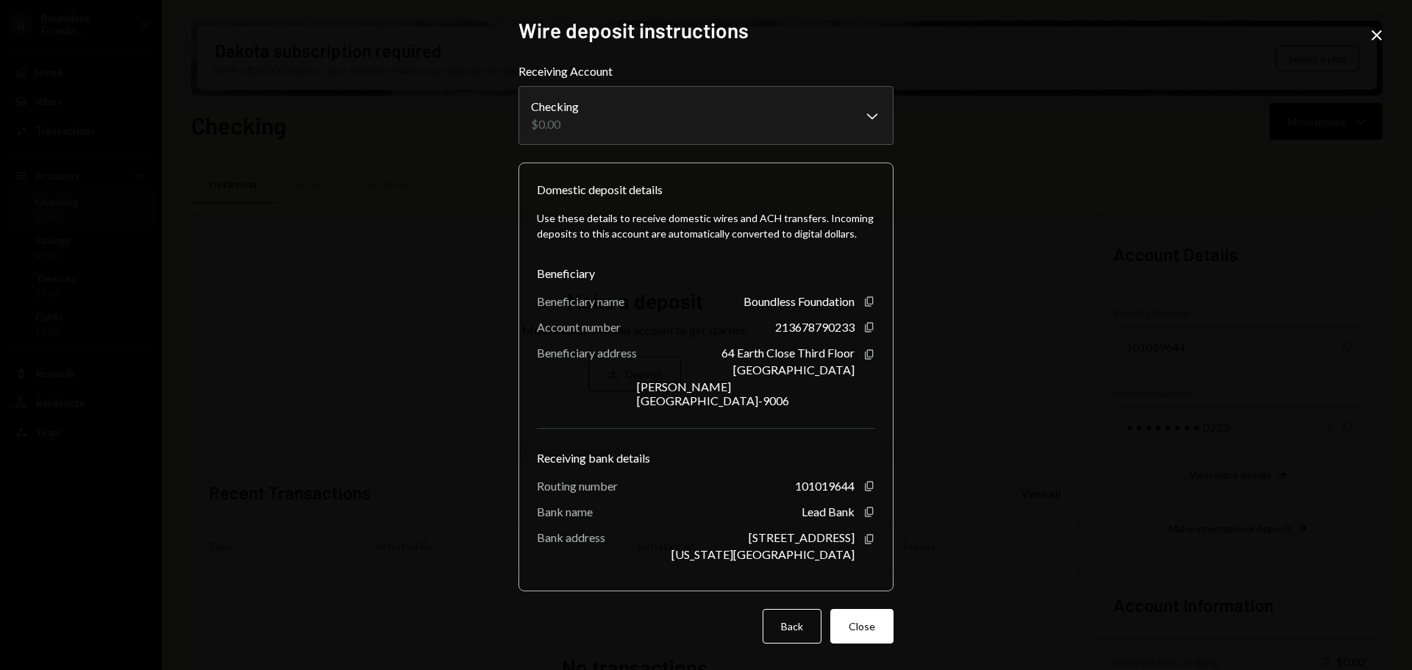
click at [1376, 31] on icon "Close" at bounding box center [1377, 35] width 18 height 18
